Goal: Navigation & Orientation: Find specific page/section

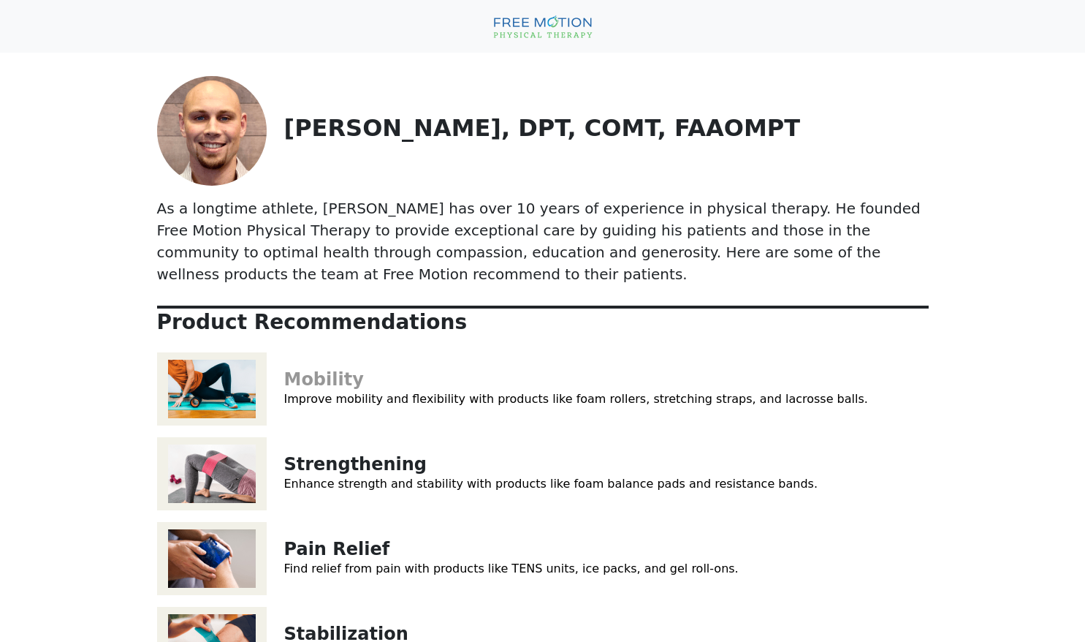
click at [321, 369] on link "Mobility" at bounding box center [324, 379] width 80 height 20
click at [327, 369] on link "Mobility" at bounding box center [324, 379] width 80 height 20
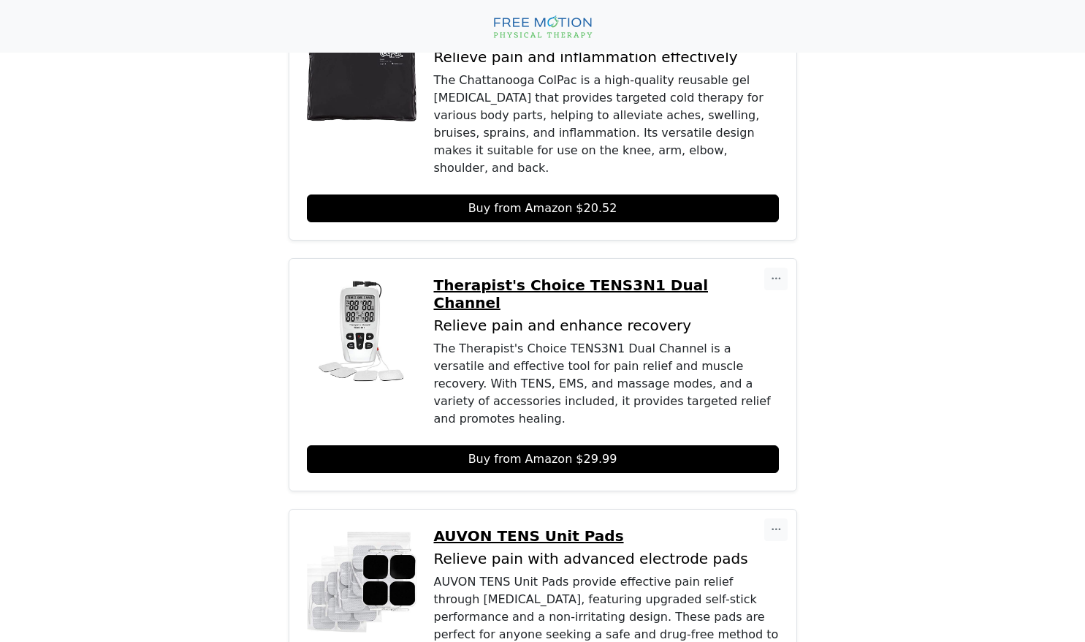
scroll to position [1023, 0]
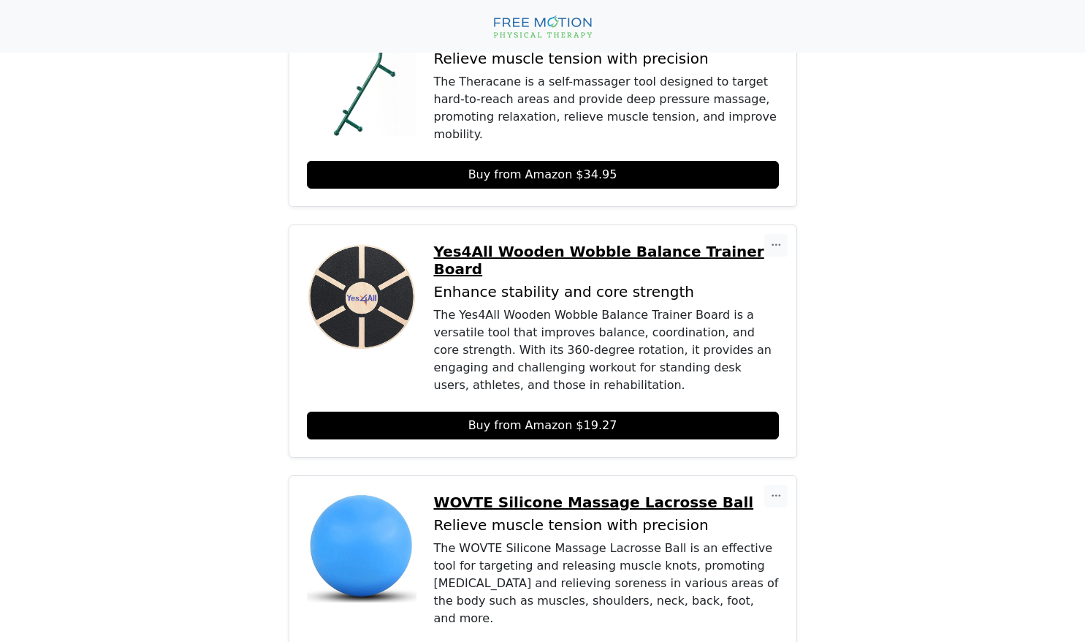
scroll to position [950, 0]
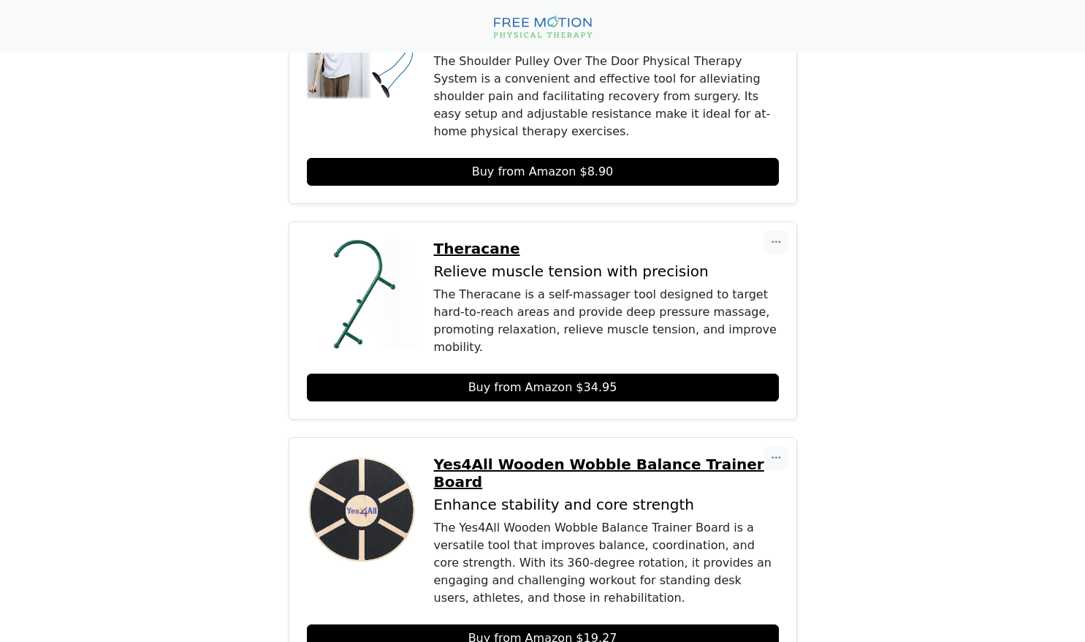
click at [476, 240] on p "Theracane" at bounding box center [606, 249] width 345 height 18
